Goal: Task Accomplishment & Management: Use online tool/utility

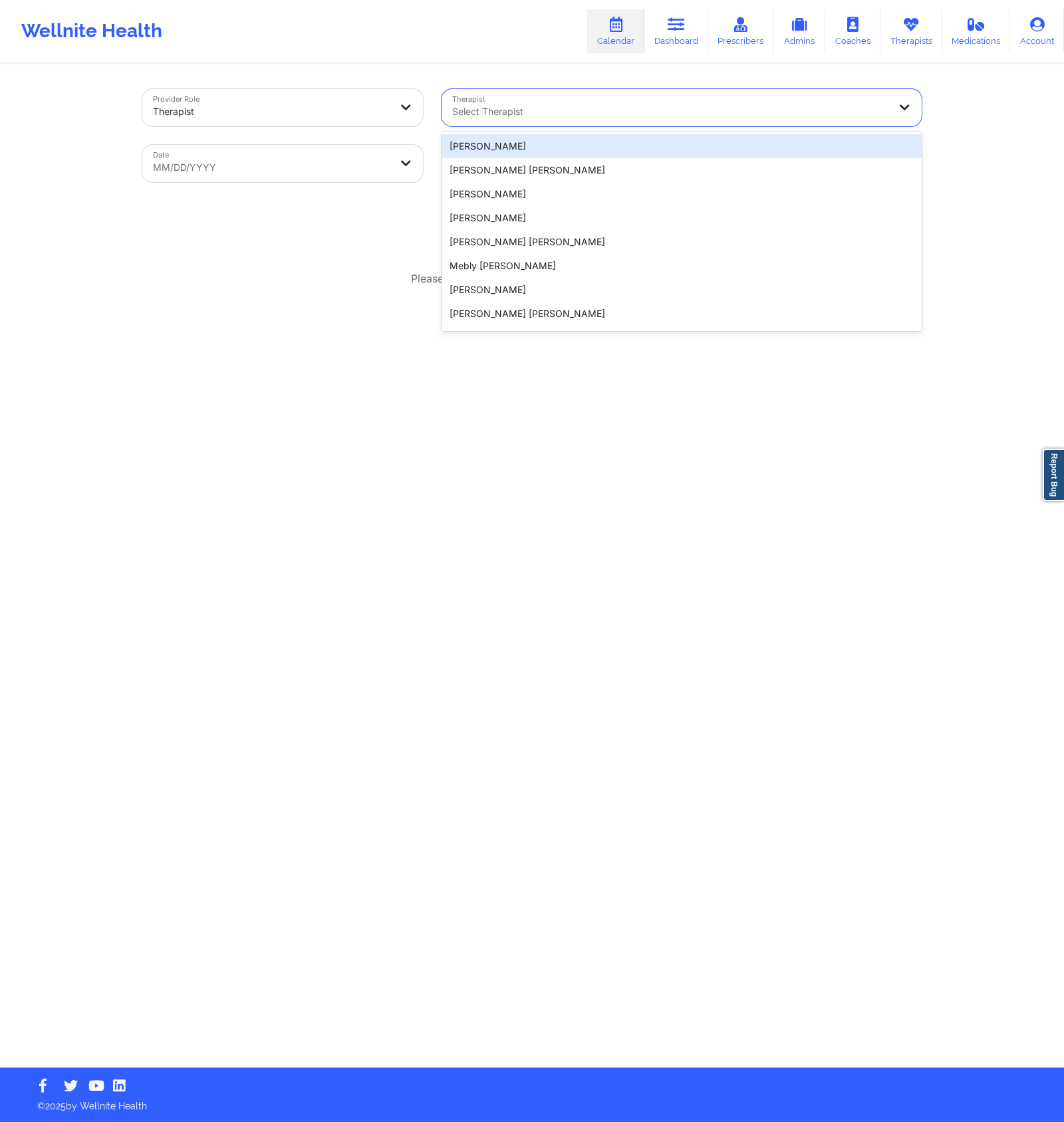
click at [500, 112] on div at bounding box center [671, 112] width 436 height 16
click at [495, 113] on div at bounding box center [671, 112] width 436 height 16
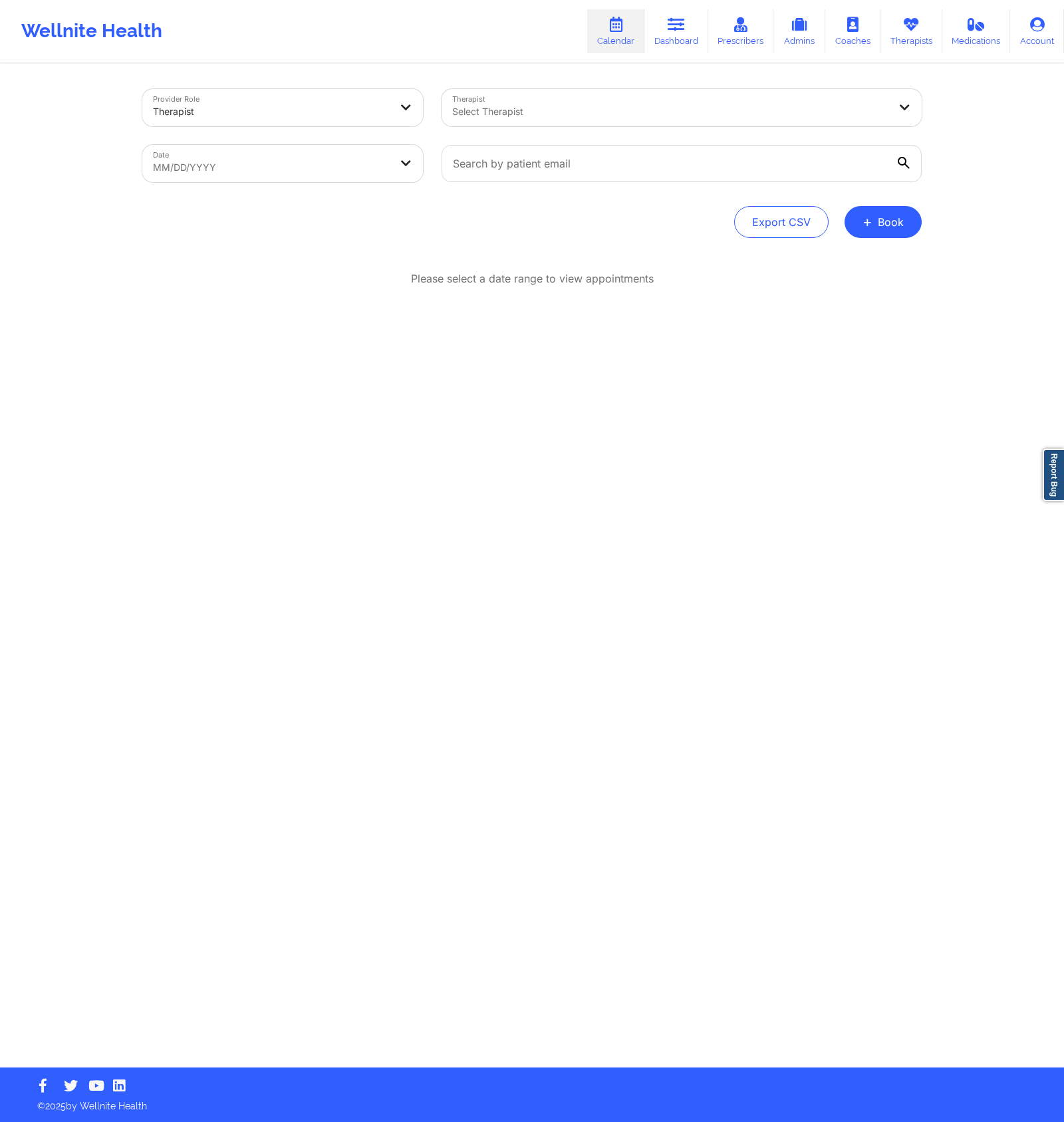
click at [465, 78] on div "Provider Role Therapist Therapist Select Therapist Date MM/DD/YYYY Export CSV +…" at bounding box center [532, 566] width 798 height 1002
click at [476, 76] on div "Provider Role Therapist Therapist Select Therapist Date MM/DD/YYYY Export CSV +…" at bounding box center [532, 566] width 798 height 1002
click at [301, 113] on div at bounding box center [272, 112] width 237 height 16
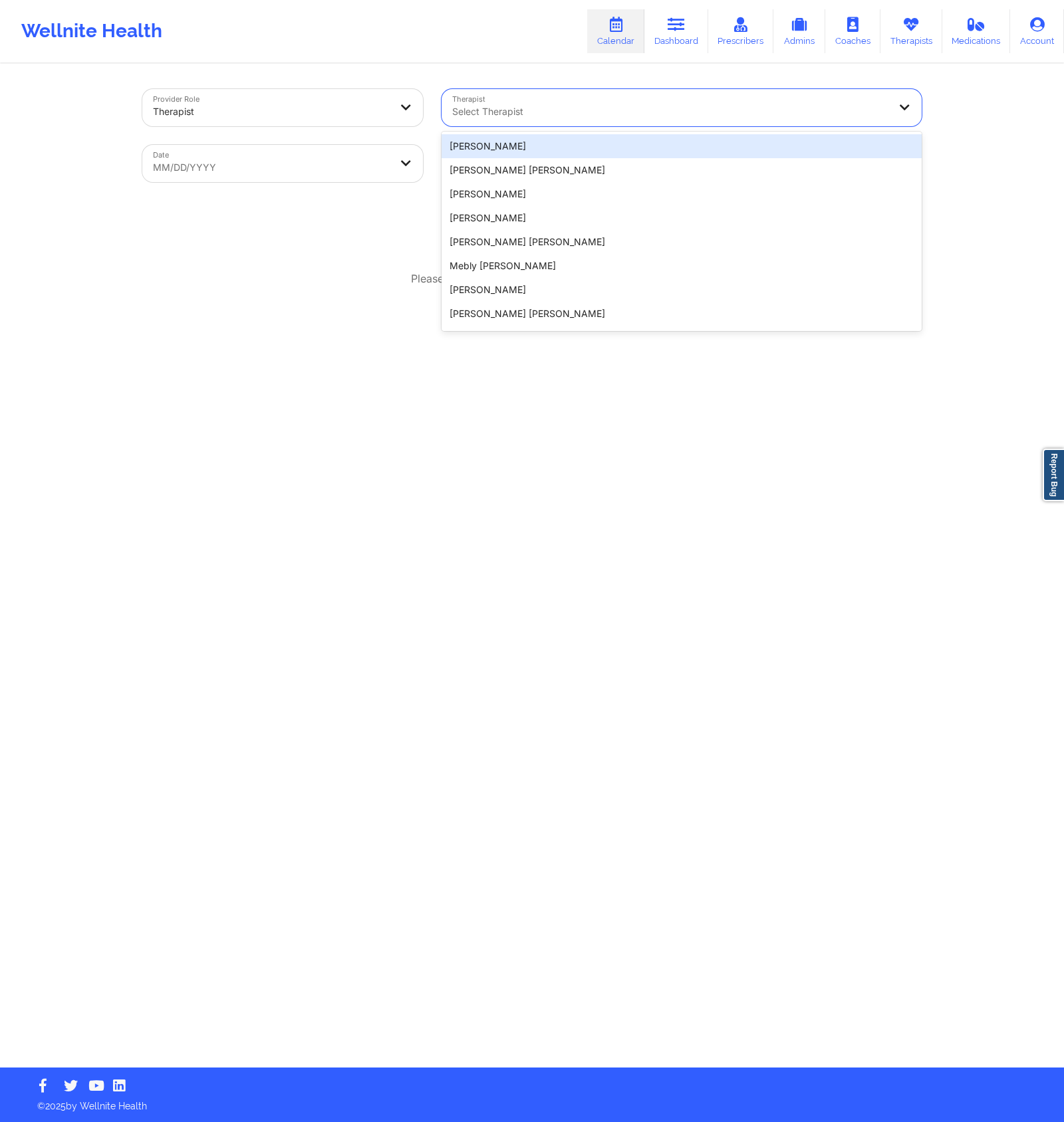
click at [544, 114] on div at bounding box center [671, 112] width 436 height 16
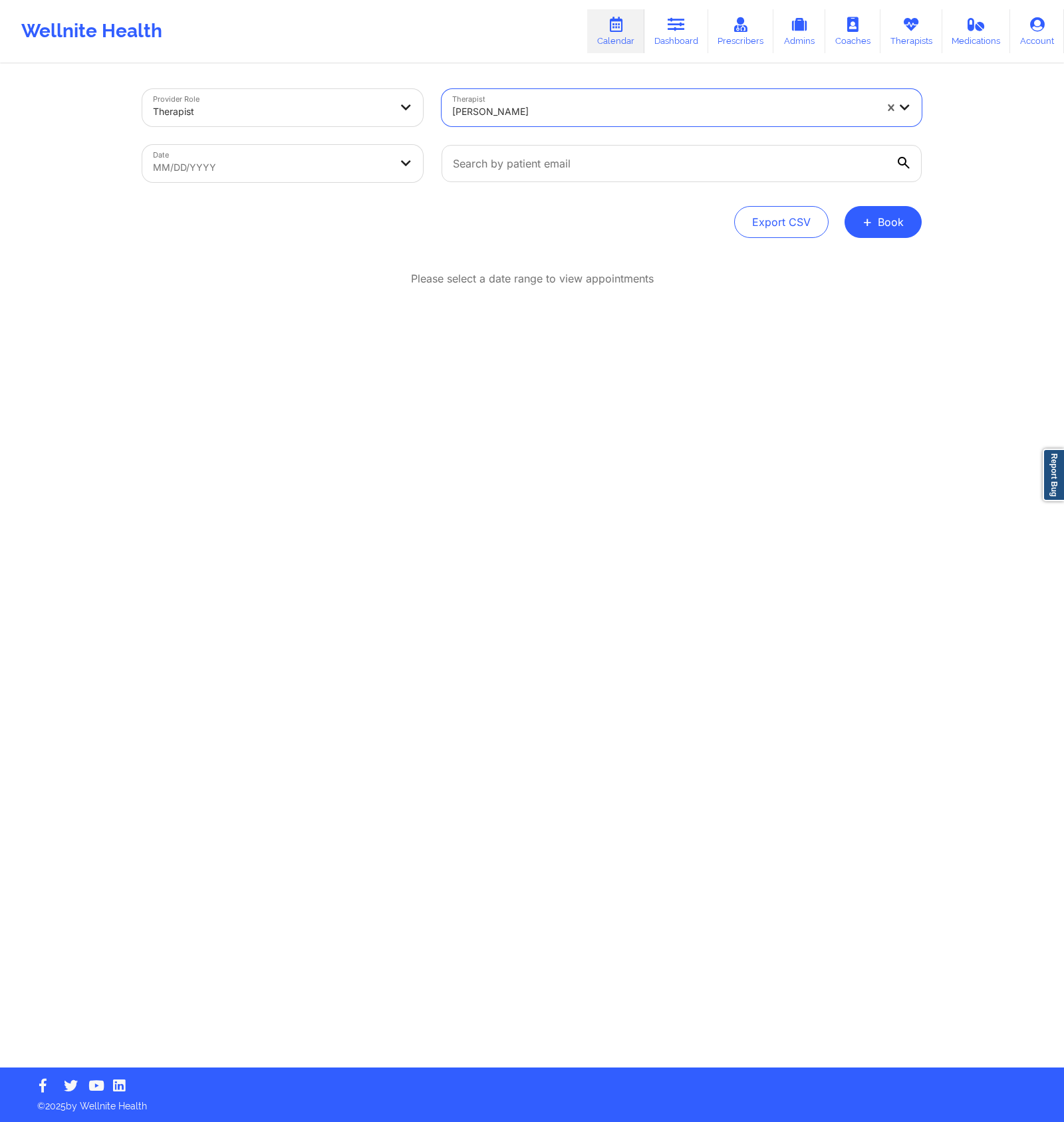
click at [434, 105] on div "Therapist option [PERSON_NAME], selected. Select is focused ,type to refine lis…" at bounding box center [682, 108] width 499 height 56
click at [371, 162] on body "Wellnite Health Calendar Dashboard Prescribers Admins Coaches Therapists Medica…" at bounding box center [532, 561] width 1064 height 1122
select select "2025-8"
select select "2025-9"
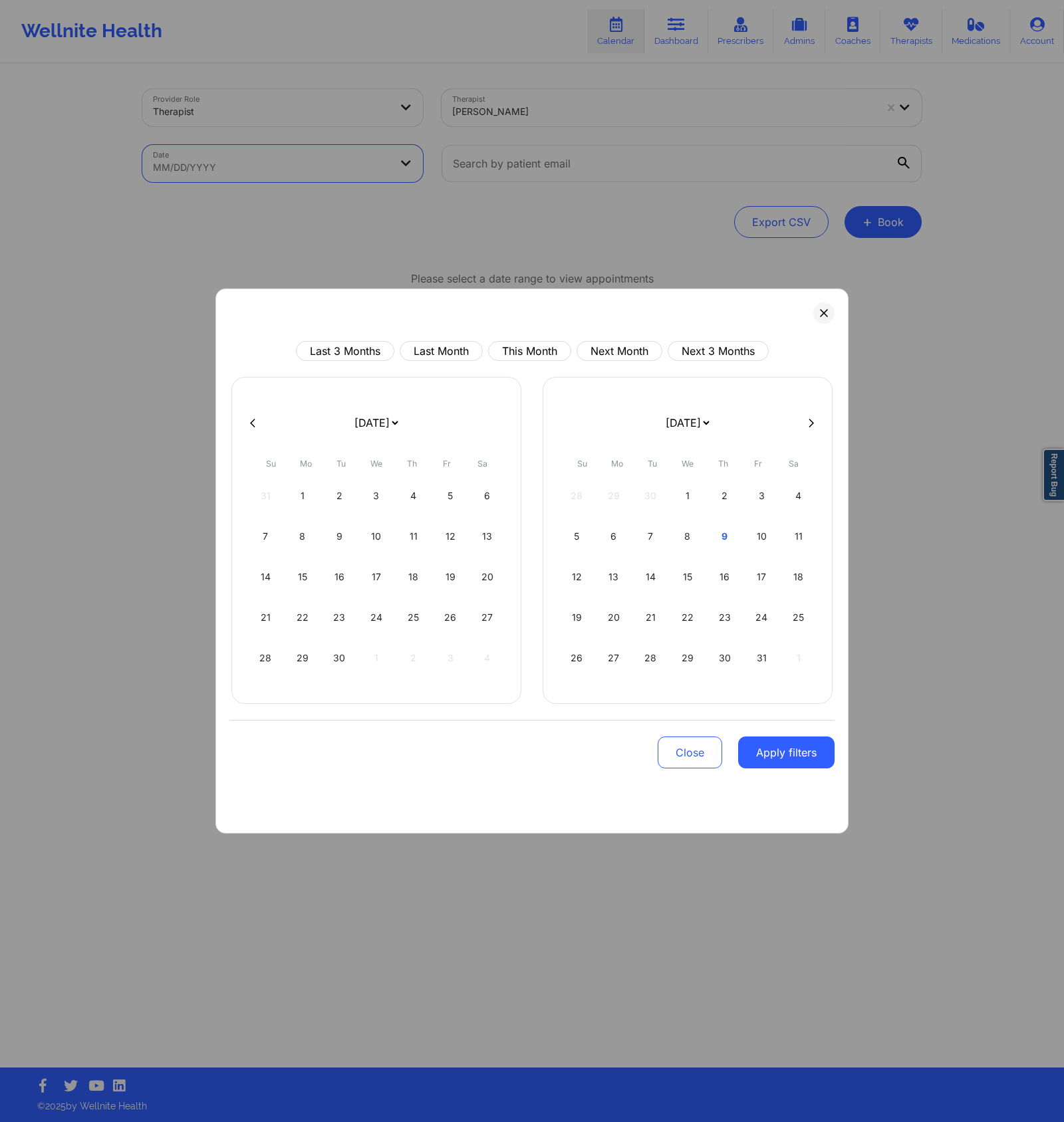
click at [824, 311] on icon at bounding box center [824, 313] width 8 height 8
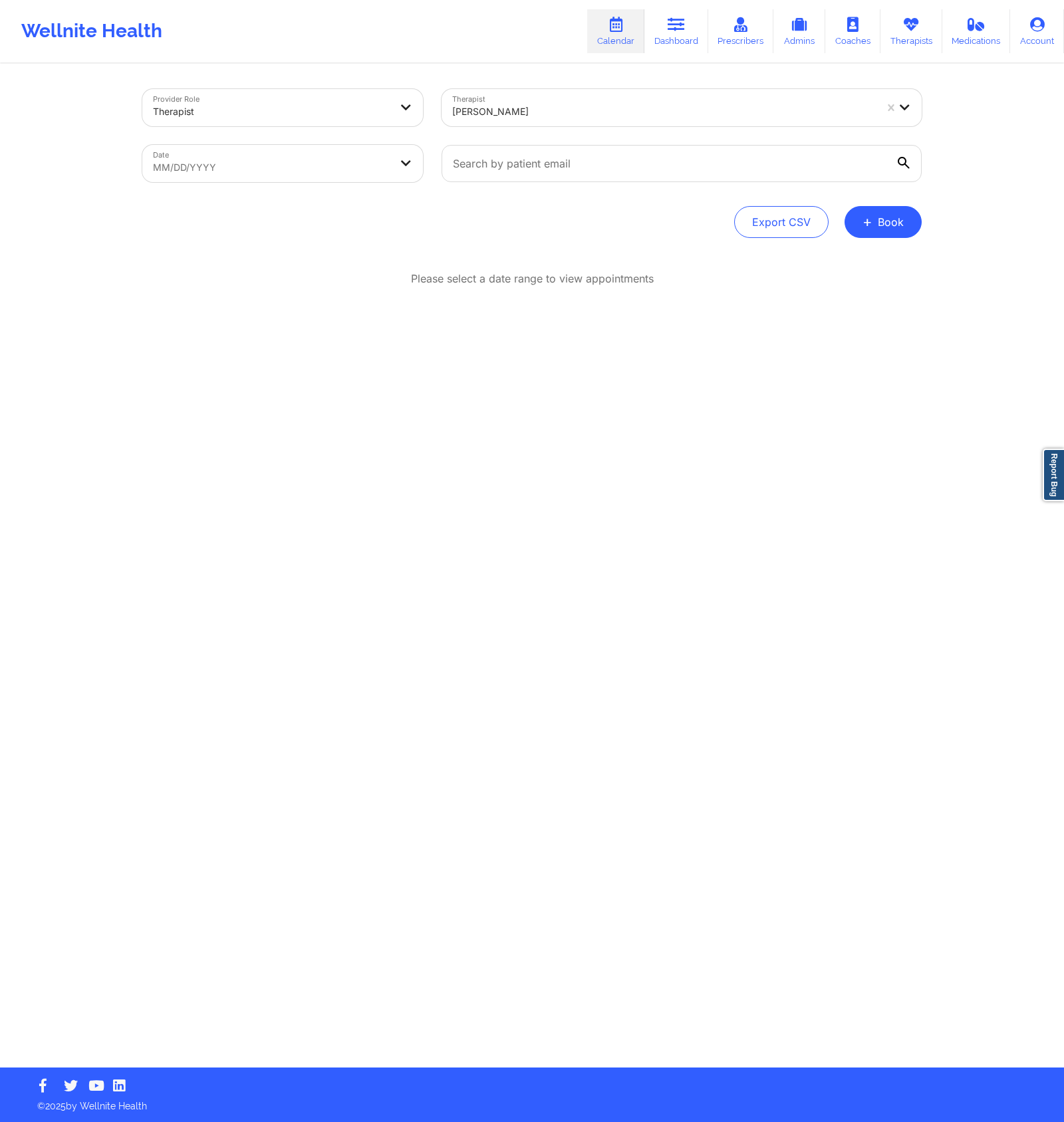
click at [224, 132] on div "Provider Role Therapist" at bounding box center [283, 108] width 299 height 56
click at [333, 165] on body "Wellnite Health Calendar Dashboard Prescribers Admins Coaches Therapists Medica…" at bounding box center [532, 561] width 1064 height 1122
select select "2025-8"
select select "2025-9"
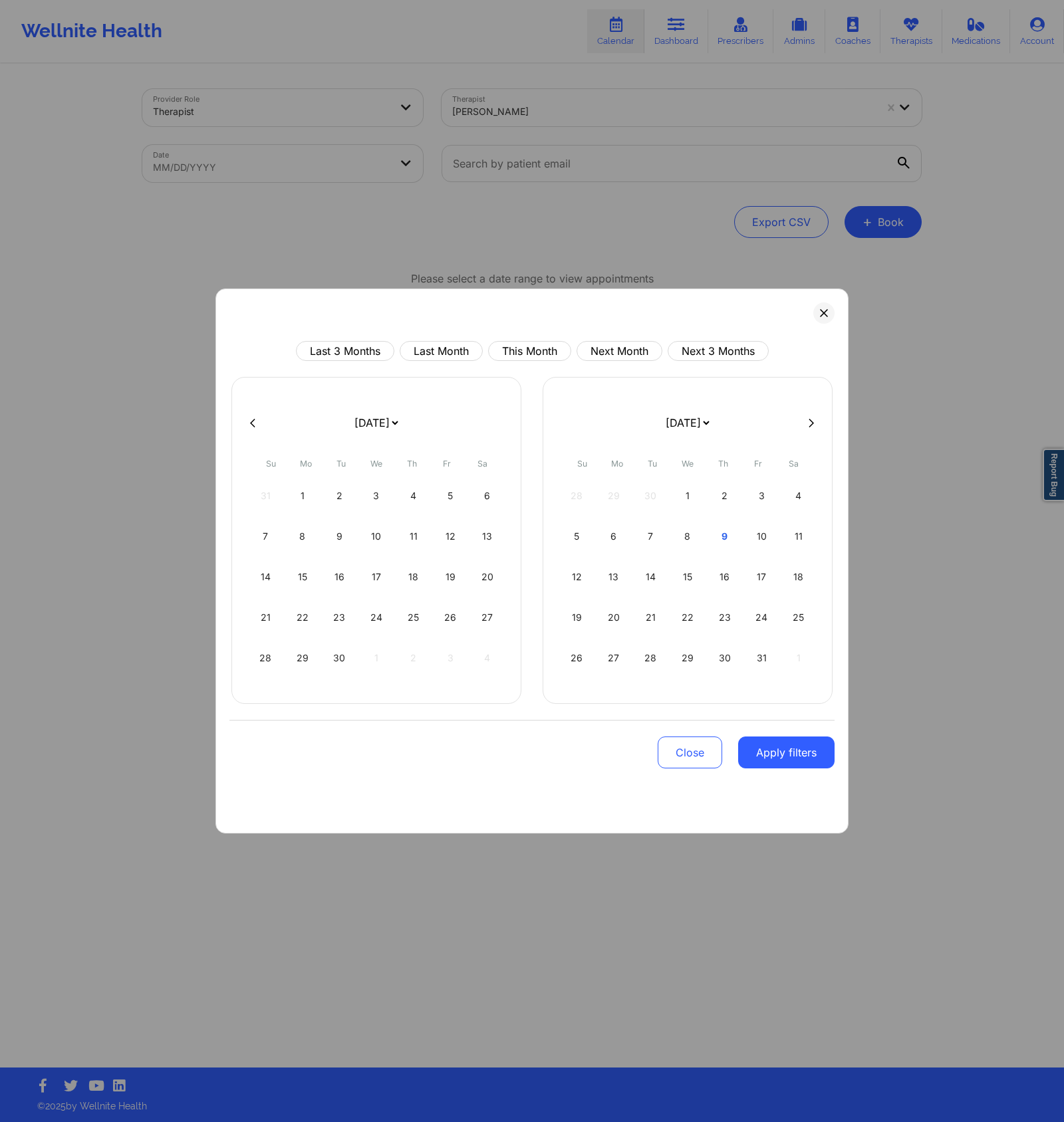
click at [255, 426] on button at bounding box center [252, 423] width 14 height 11
select select "2025-7"
select select "2025-8"
click at [815, 425] on button at bounding box center [811, 423] width 14 height 11
select select "2025-8"
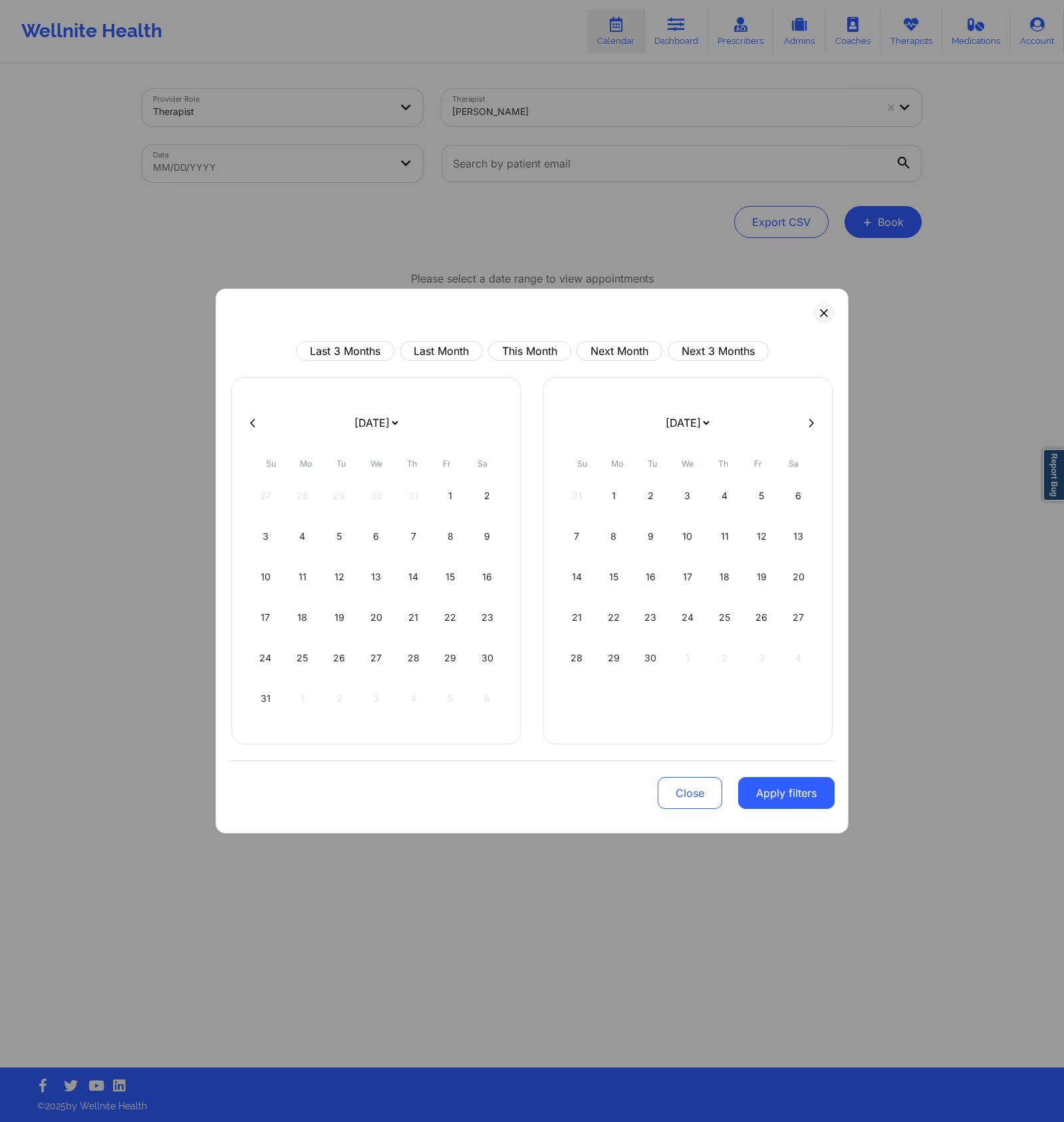
select select "2025-9"
click at [574, 752] on div "Close Apply filters" at bounding box center [532, 751] width 605 height 62
click at [817, 311] on button at bounding box center [824, 313] width 21 height 21
